Goal: Manage account settings

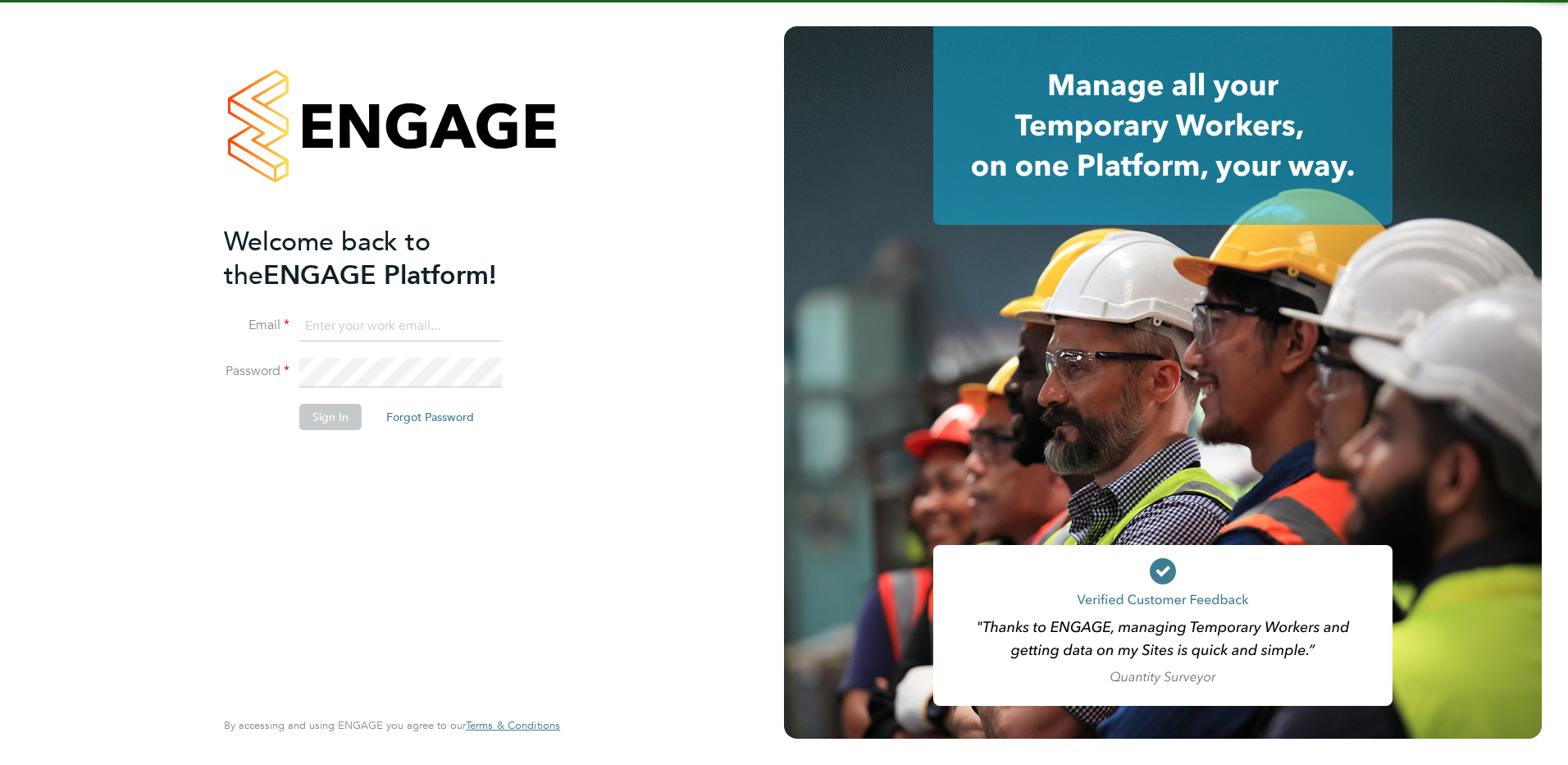
type input "[EMAIL_ADDRESS][DOMAIN_NAME]"
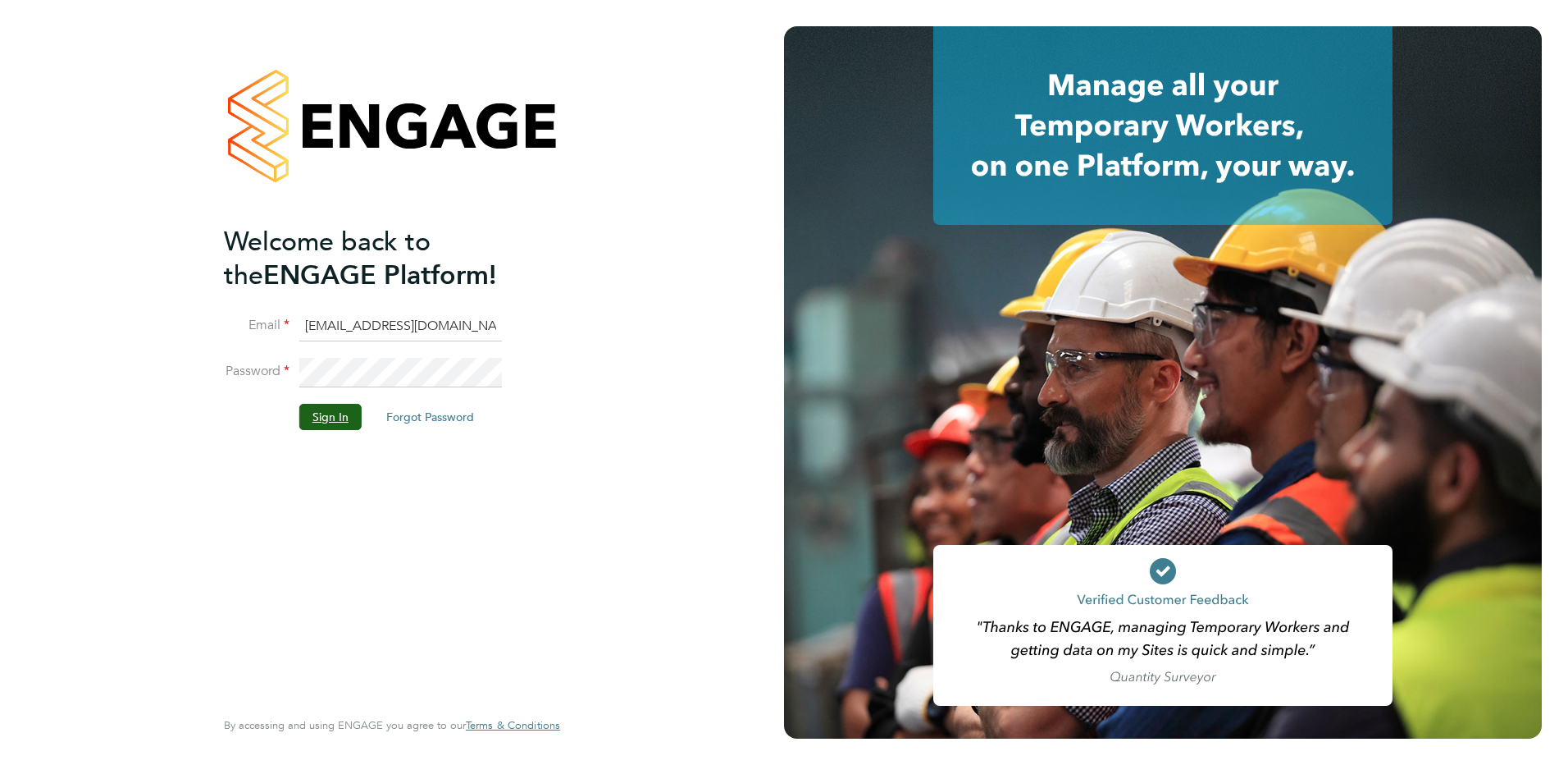
click at [333, 423] on button "Sign In" at bounding box center [330, 416] width 63 height 27
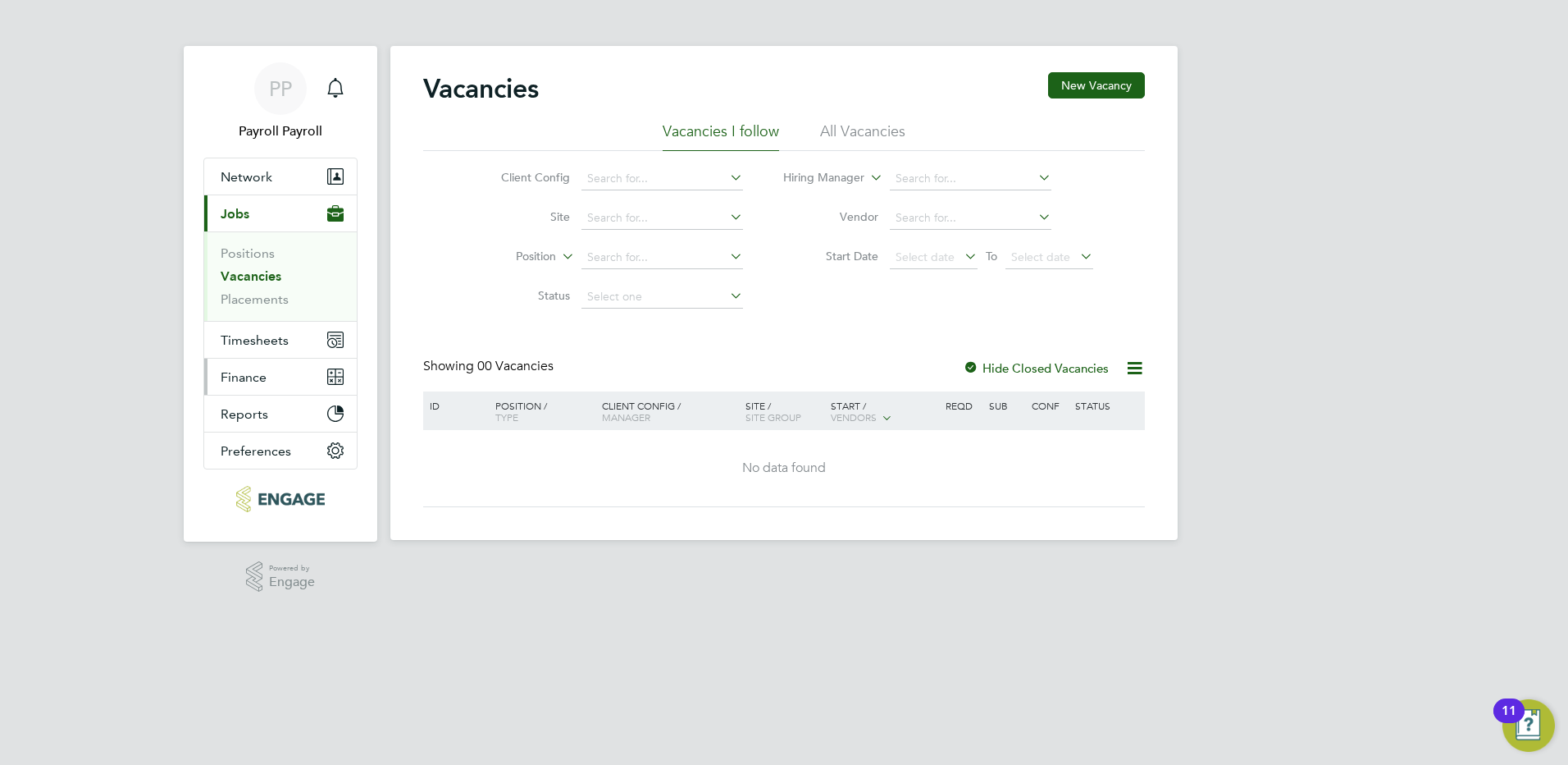
click at [262, 377] on span "Finance" at bounding box center [244, 377] width 46 height 15
click at [257, 379] on span "Finance" at bounding box center [244, 377] width 46 height 15
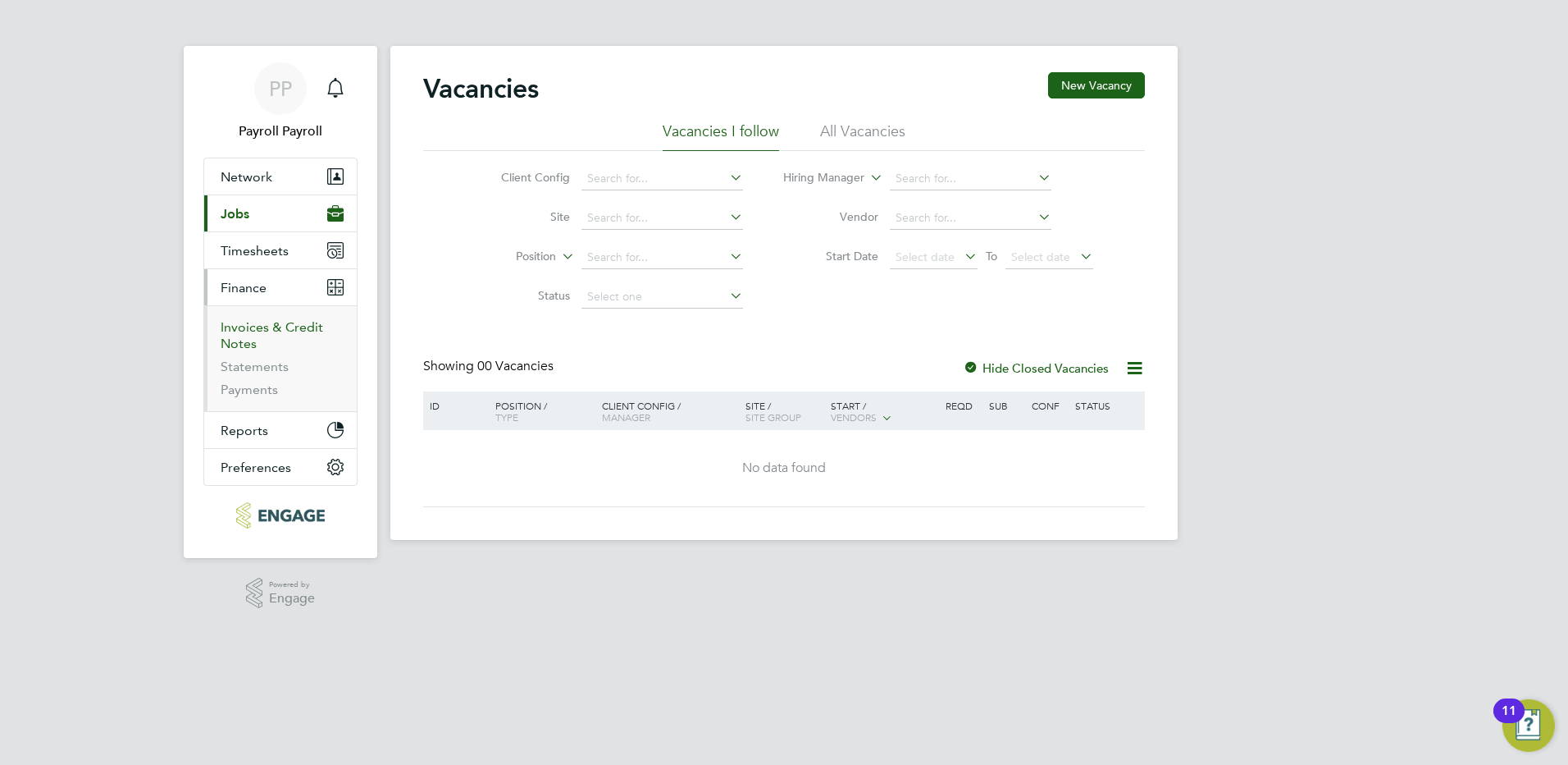
click at [268, 323] on link "Invoices & Credit Notes" at bounding box center [271, 335] width 102 height 32
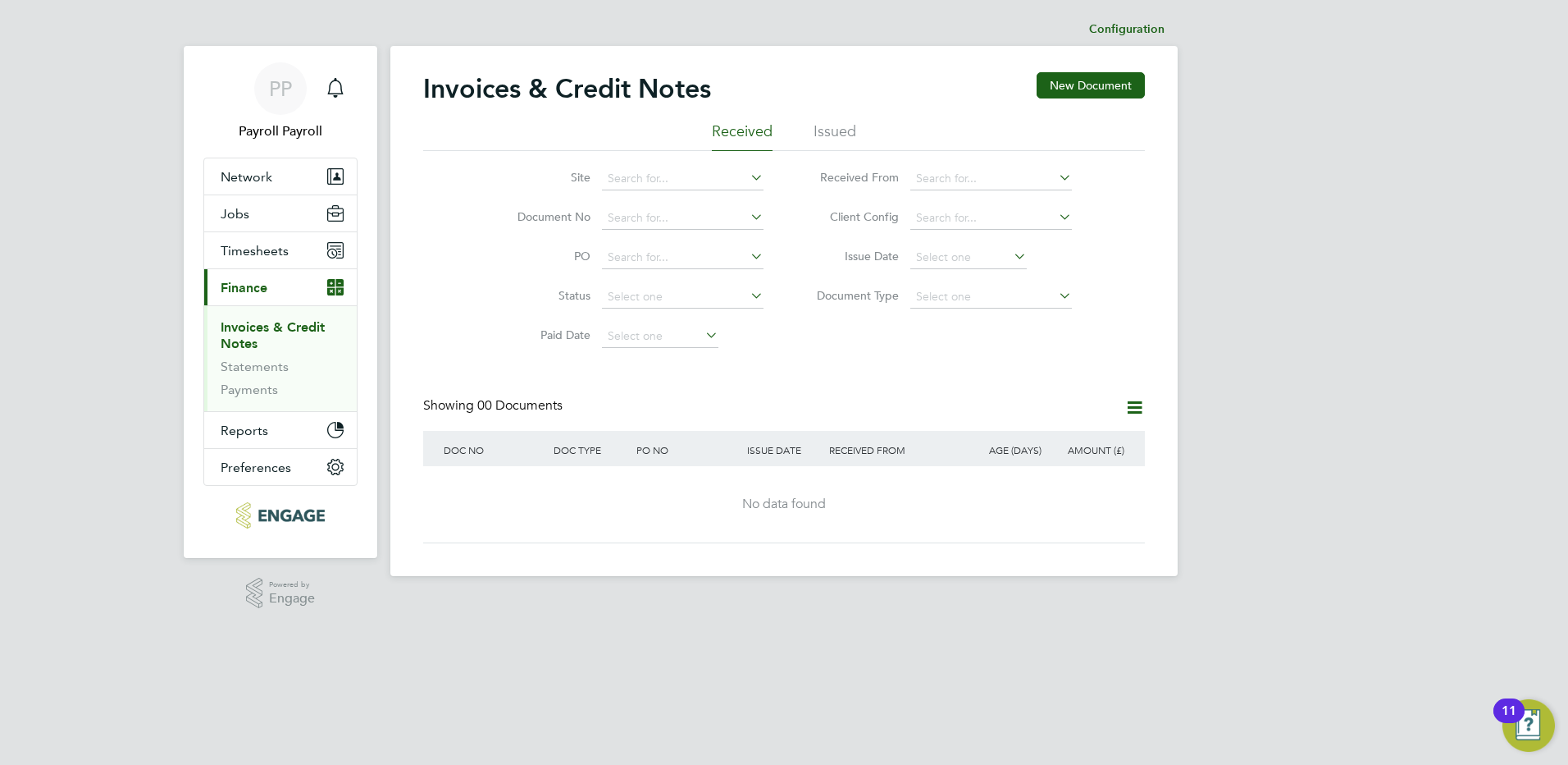
click at [837, 126] on li "Issued" at bounding box center [835, 136] width 43 height 29
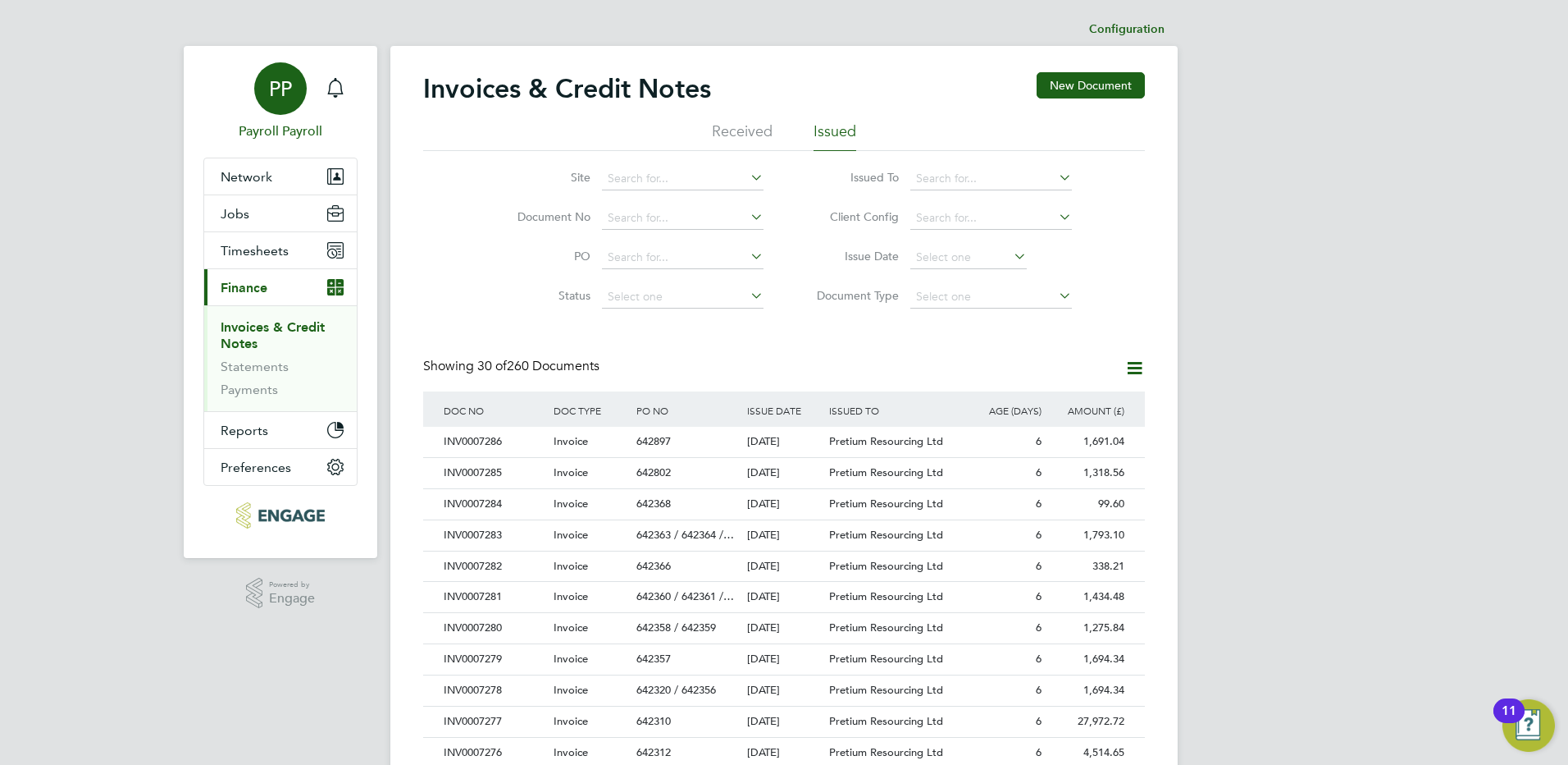
click at [279, 91] on span "PP" at bounding box center [280, 88] width 23 height 21
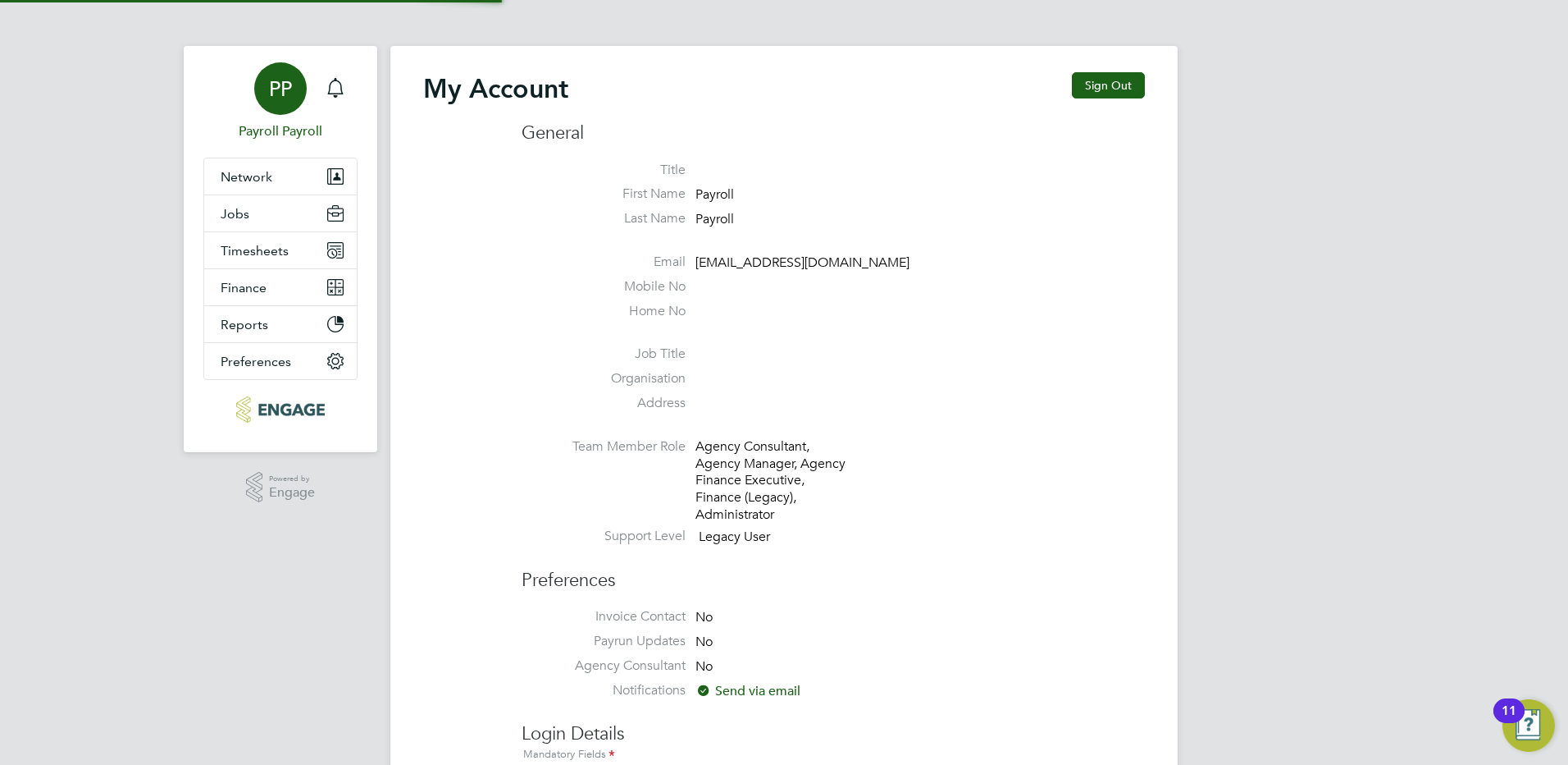
type input "[EMAIL_ADDRESS][DOMAIN_NAME]"
